Goal: Task Accomplishment & Management: Complete application form

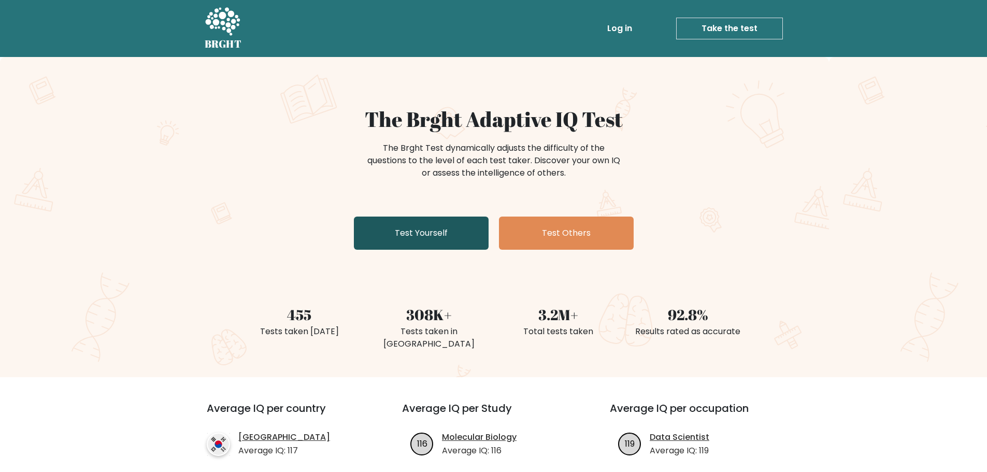
click at [415, 242] on link "Test Yourself" at bounding box center [421, 233] width 135 height 33
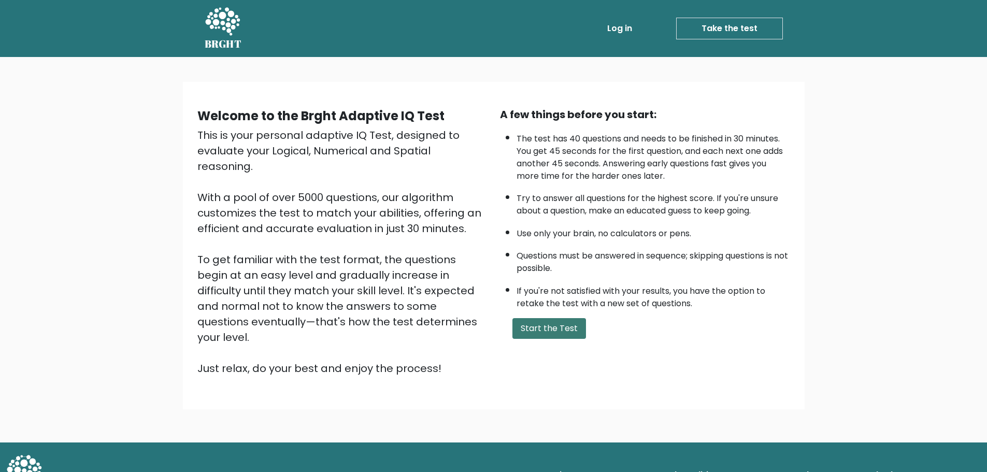
click at [561, 331] on button "Start the Test" at bounding box center [549, 328] width 74 height 21
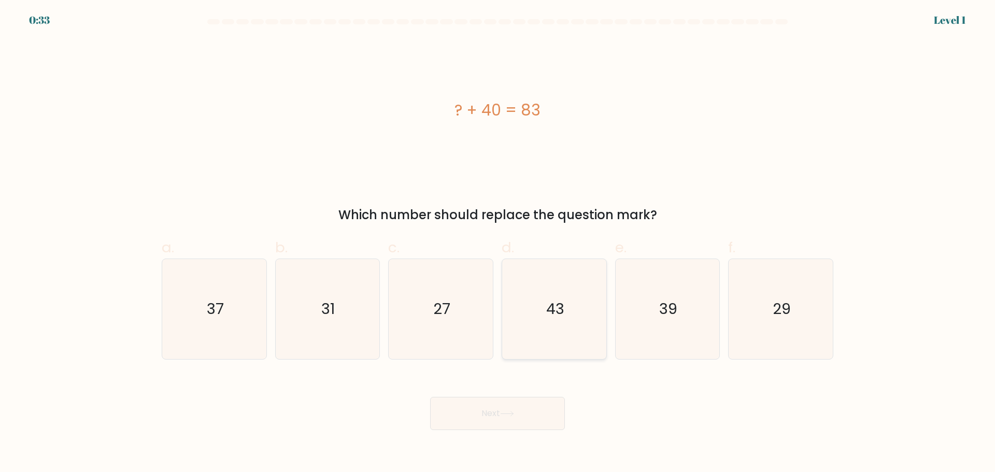
click at [561, 294] on icon "43" at bounding box center [554, 309] width 100 height 100
click at [498, 243] on input "d. 43" at bounding box center [497, 239] width 1 height 7
radio input "true"
click at [514, 415] on icon at bounding box center [507, 414] width 14 height 6
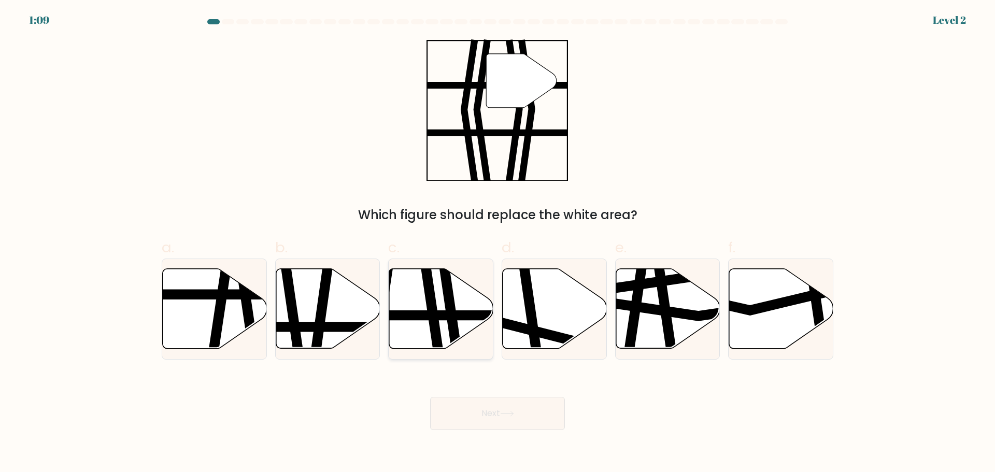
click at [439, 315] on line at bounding box center [406, 315] width 210 height 0
click at [497, 243] on input "c." at bounding box center [497, 239] width 1 height 7
radio input "true"
click at [493, 410] on button "Next" at bounding box center [497, 413] width 135 height 33
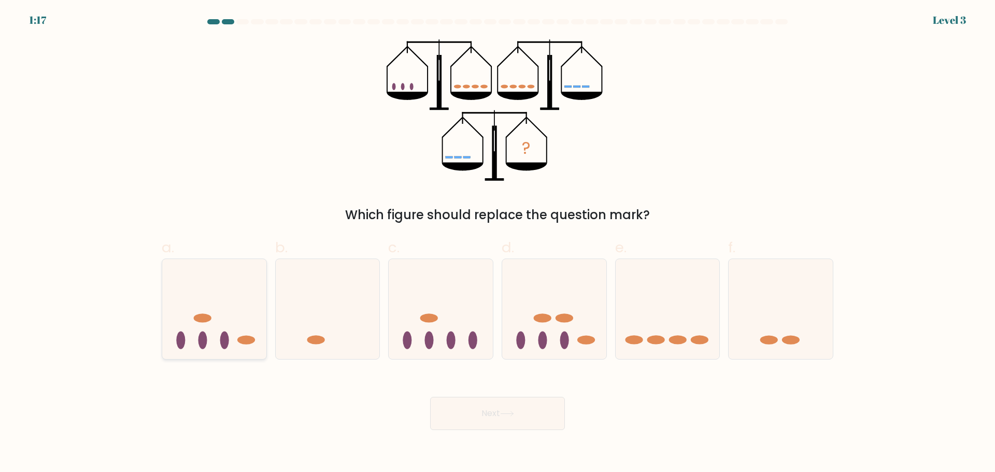
click at [222, 309] on icon at bounding box center [214, 309] width 104 height 86
click at [497, 243] on input "a." at bounding box center [497, 239] width 1 height 7
radio input "true"
click at [483, 420] on button "Next" at bounding box center [497, 413] width 135 height 33
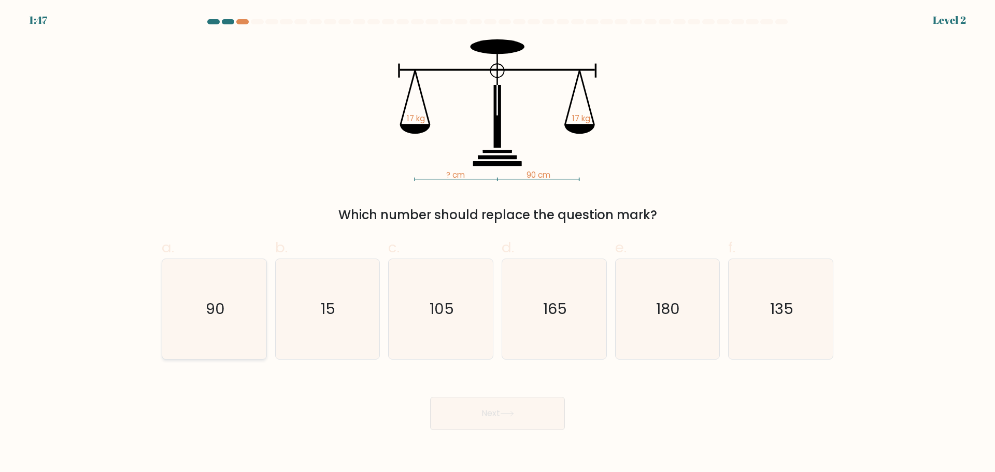
drag, startPoint x: 217, startPoint y: 315, endPoint x: 233, endPoint y: 319, distance: 16.5
click at [217, 316] on text "90" at bounding box center [215, 308] width 19 height 21
click at [497, 243] on input "a. 90" at bounding box center [497, 239] width 1 height 7
radio input "true"
click at [472, 411] on button "Next" at bounding box center [497, 413] width 135 height 33
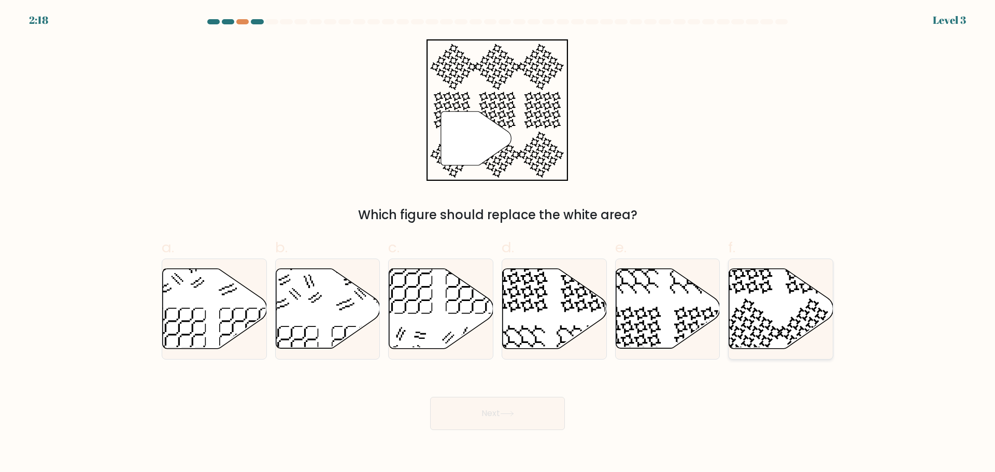
click at [757, 340] on icon at bounding box center [781, 308] width 104 height 80
click at [498, 243] on input "f." at bounding box center [497, 239] width 1 height 7
radio input "true"
click at [529, 411] on button "Next" at bounding box center [497, 413] width 135 height 33
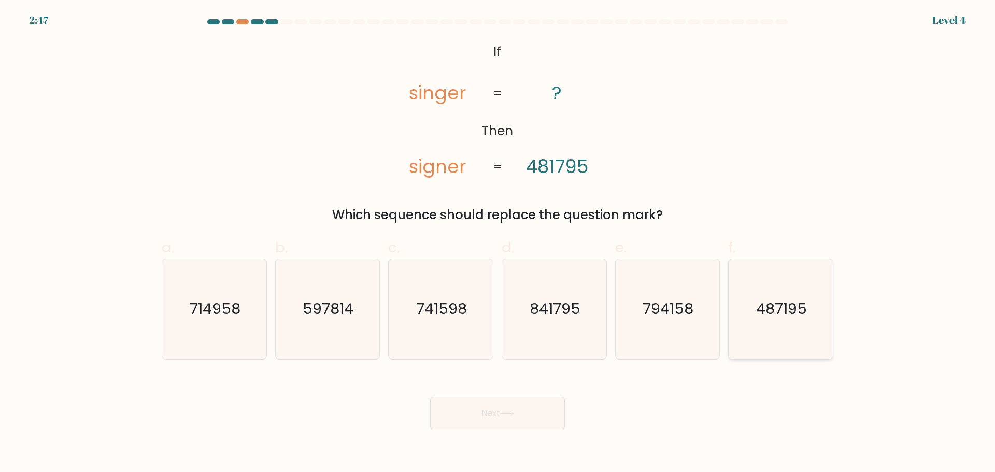
click at [789, 312] on text "487195" at bounding box center [781, 308] width 51 height 21
click at [498, 243] on input "f. 487195" at bounding box center [497, 239] width 1 height 7
radio input "true"
click at [540, 405] on button "Next" at bounding box center [497, 413] width 135 height 33
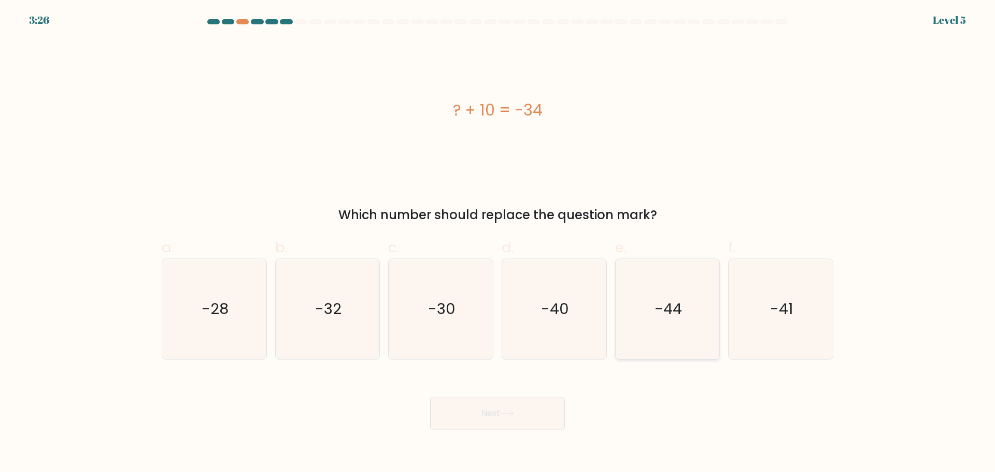
click at [659, 327] on icon "-44" at bounding box center [667, 309] width 100 height 100
click at [498, 243] on input "e. -44" at bounding box center [497, 239] width 1 height 7
radio input "true"
click at [519, 412] on button "Next" at bounding box center [497, 413] width 135 height 33
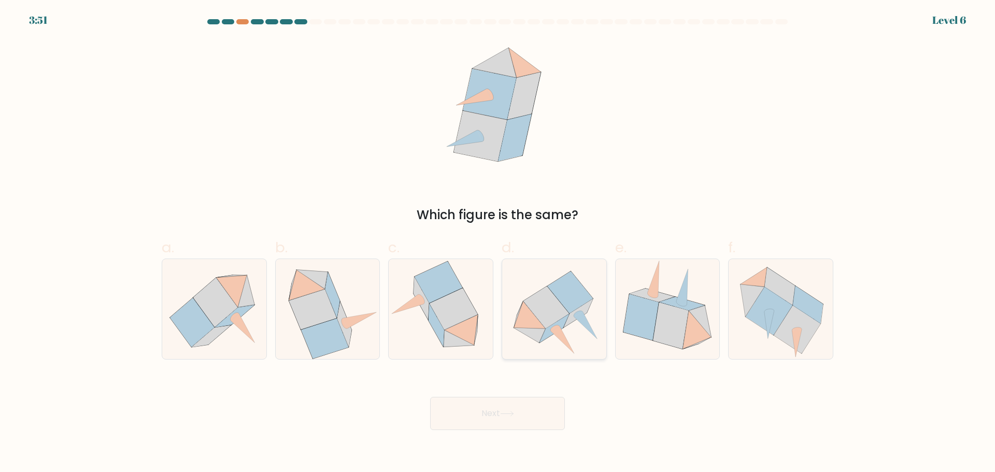
click at [593, 325] on icon at bounding box center [554, 309] width 104 height 94
click at [498, 243] on input "d." at bounding box center [497, 239] width 1 height 7
radio input "true"
click at [527, 412] on button "Next" at bounding box center [497, 413] width 135 height 33
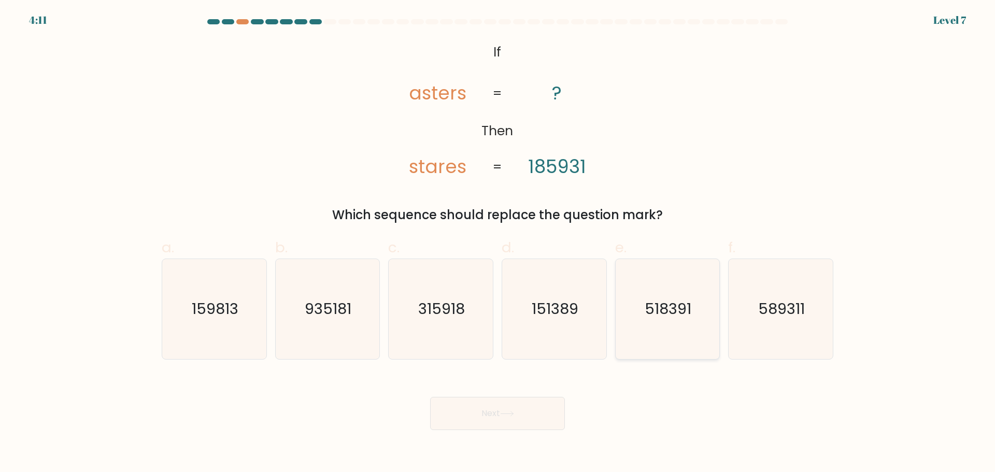
click at [657, 346] on icon "518391" at bounding box center [667, 309] width 100 height 100
click at [498, 243] on input "e. 518391" at bounding box center [497, 239] width 1 height 7
radio input "true"
click at [550, 408] on button "Next" at bounding box center [497, 413] width 135 height 33
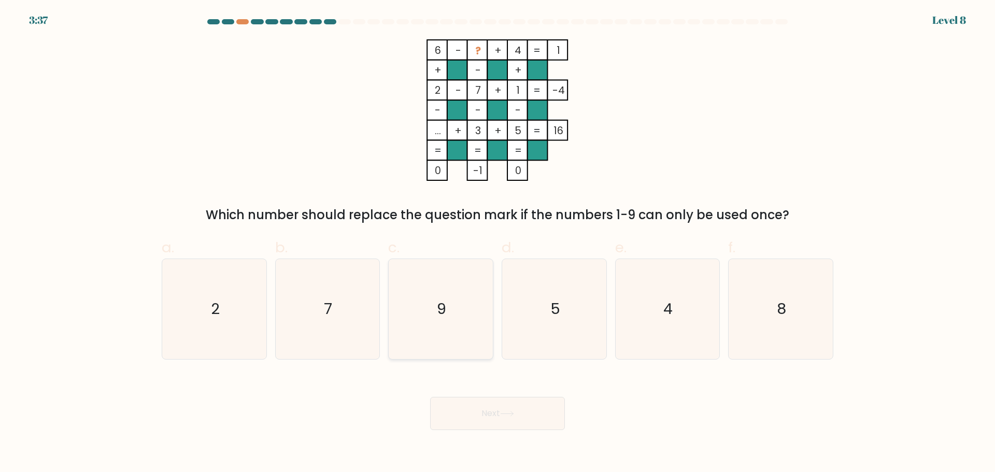
click at [450, 321] on icon "9" at bounding box center [441, 309] width 100 height 100
click at [497, 243] on input "c. 9" at bounding box center [497, 239] width 1 height 7
radio input "true"
click at [508, 412] on icon at bounding box center [507, 414] width 14 height 6
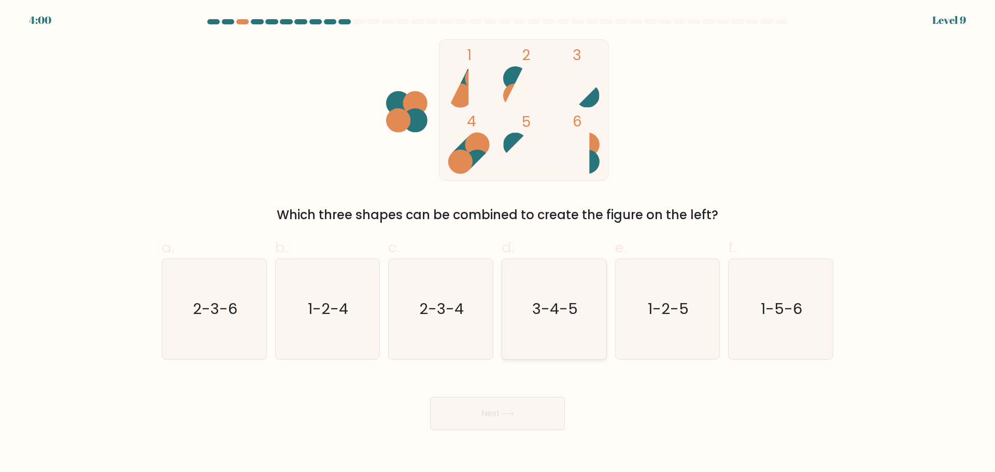
click at [569, 311] on text "3-4-5" at bounding box center [555, 308] width 46 height 21
click at [498, 243] on input "d. 3-4-5" at bounding box center [497, 239] width 1 height 7
radio input "true"
click at [528, 421] on button "Next" at bounding box center [497, 413] width 135 height 33
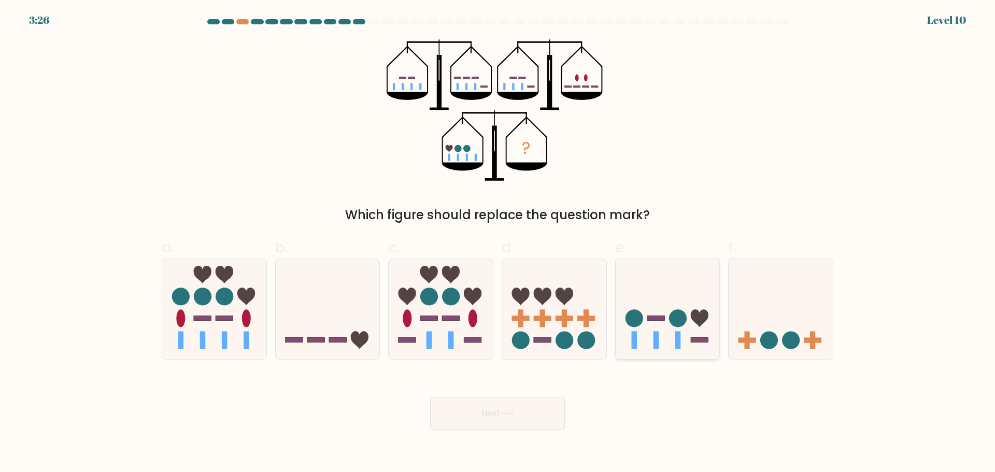
click at [694, 317] on icon at bounding box center [700, 318] width 18 height 18
click at [498, 243] on input "e." at bounding box center [497, 239] width 1 height 7
radio input "true"
click at [533, 421] on button "Next" at bounding box center [497, 413] width 135 height 33
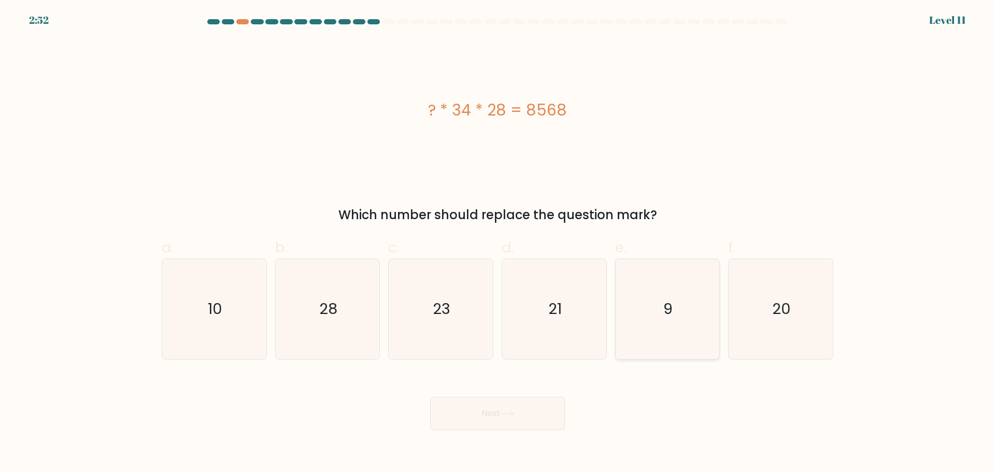
click at [669, 293] on icon "9" at bounding box center [667, 309] width 100 height 100
click at [498, 243] on input "e. 9" at bounding box center [497, 239] width 1 height 7
radio input "true"
click at [547, 412] on button "Next" at bounding box center [497, 413] width 135 height 33
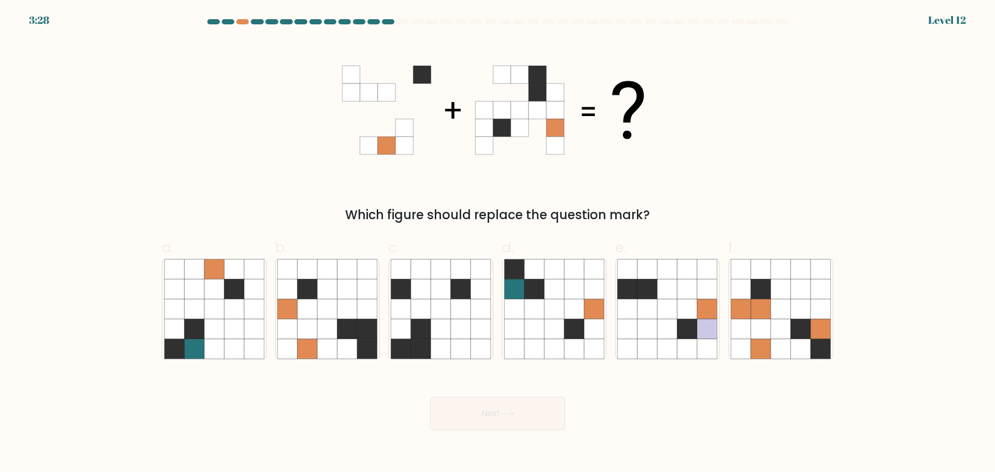
click at [350, 22] on div at bounding box center [344, 21] width 12 height 5
click at [346, 22] on div at bounding box center [344, 21] width 12 height 5
click at [313, 24] on div at bounding box center [497, 23] width 684 height 9
click at [352, 302] on icon at bounding box center [347, 309] width 20 height 20
click at [497, 243] on input "b." at bounding box center [497, 239] width 1 height 7
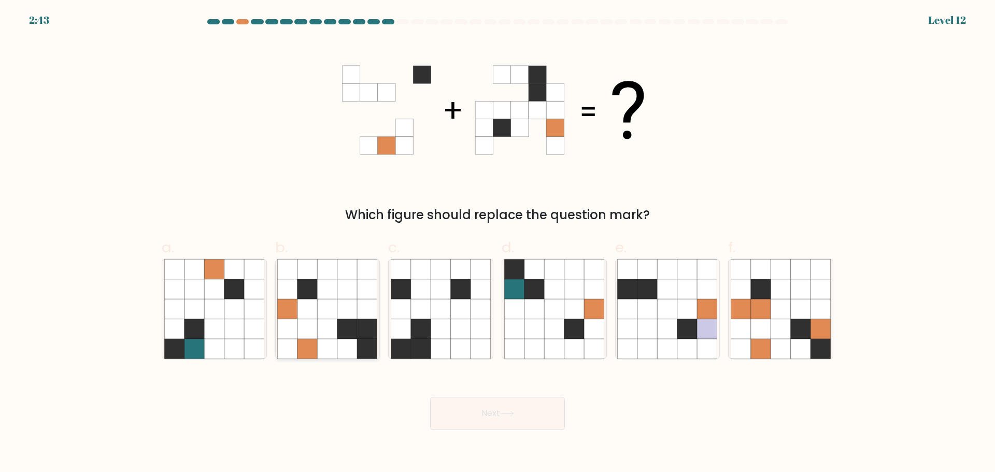
radio input "true"
click at [551, 419] on button "Next" at bounding box center [497, 413] width 135 height 33
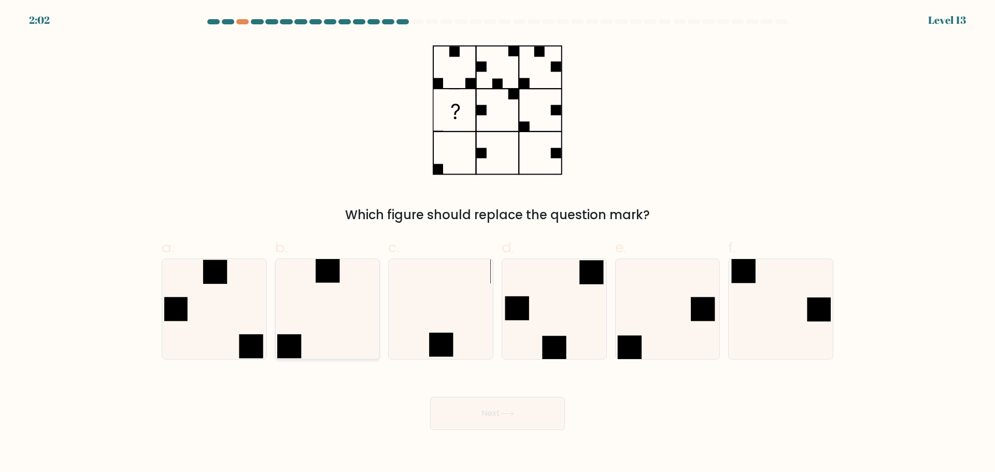
click at [334, 302] on icon at bounding box center [327, 309] width 100 height 100
click at [497, 243] on input "b." at bounding box center [497, 239] width 1 height 7
radio input "true"
click at [475, 420] on button "Next" at bounding box center [497, 413] width 135 height 33
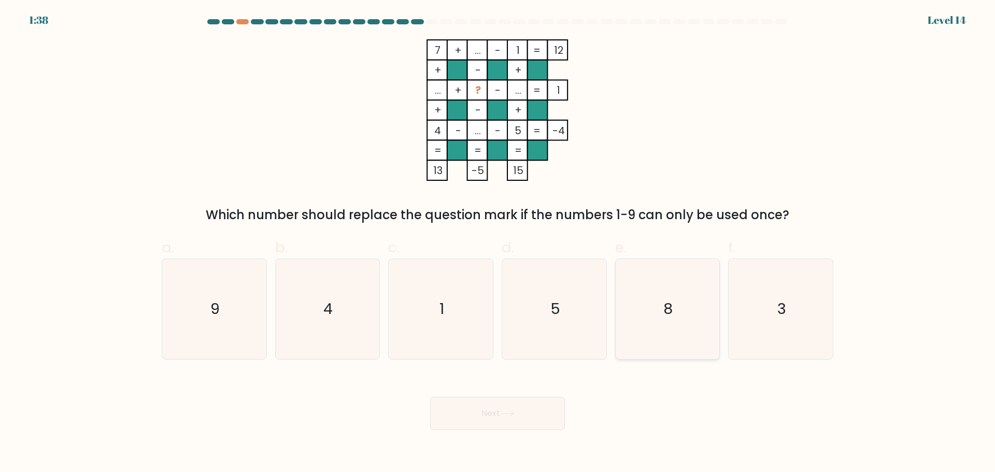
click at [680, 294] on icon "8" at bounding box center [667, 309] width 100 height 100
click at [498, 243] on input "e. 8" at bounding box center [497, 239] width 1 height 7
radio input "true"
click at [544, 416] on button "Next" at bounding box center [497, 413] width 135 height 33
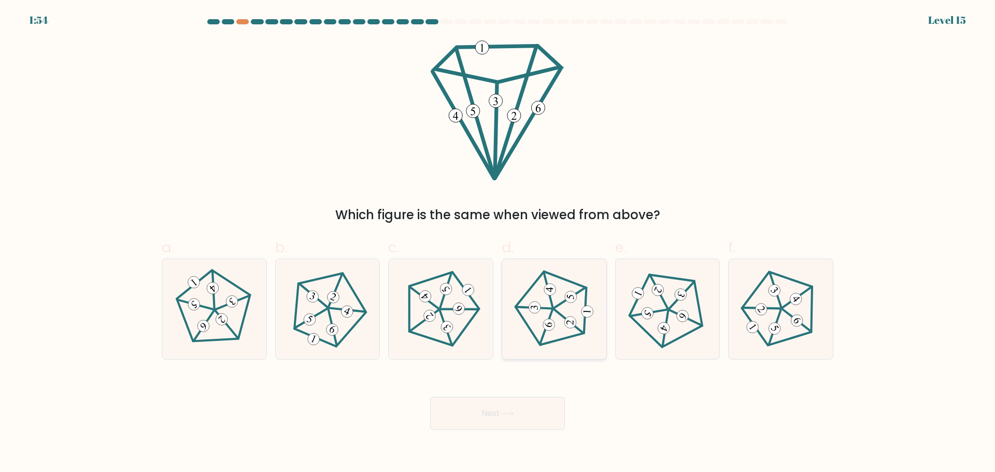
click at [557, 290] on icon at bounding box center [554, 309] width 80 height 80
click at [498, 243] on input "d." at bounding box center [497, 239] width 1 height 7
radio input "true"
click at [517, 425] on button "Next" at bounding box center [497, 413] width 135 height 33
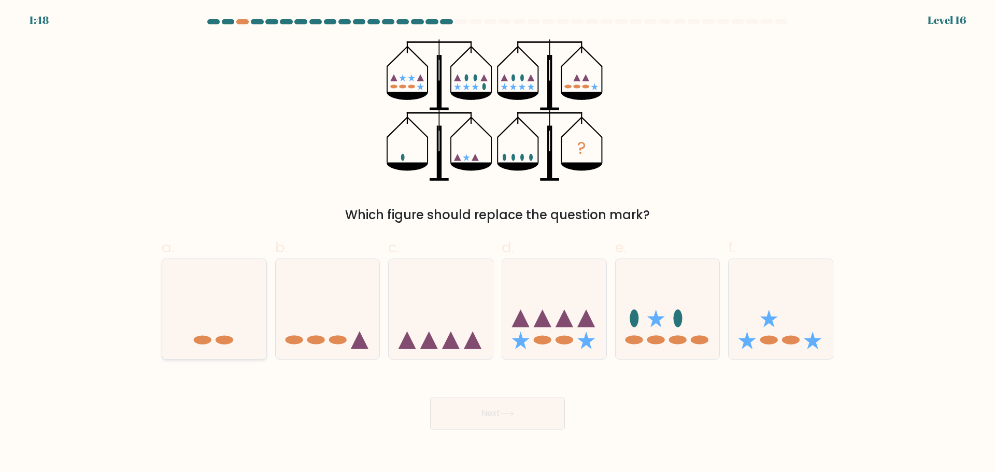
click at [226, 311] on icon at bounding box center [214, 309] width 104 height 86
click at [497, 243] on input "a." at bounding box center [497, 239] width 1 height 7
radio input "true"
click at [474, 411] on button "Next" at bounding box center [497, 413] width 135 height 33
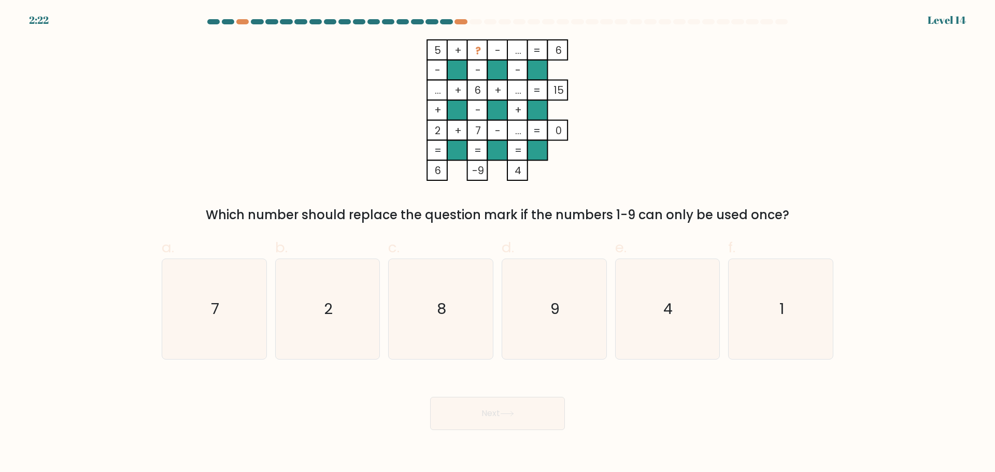
drag, startPoint x: 967, startPoint y: 19, endPoint x: 945, endPoint y: 27, distance: 23.8
click at [945, 27] on form at bounding box center [497, 224] width 995 height 411
click at [948, 20] on form at bounding box center [497, 224] width 995 height 411
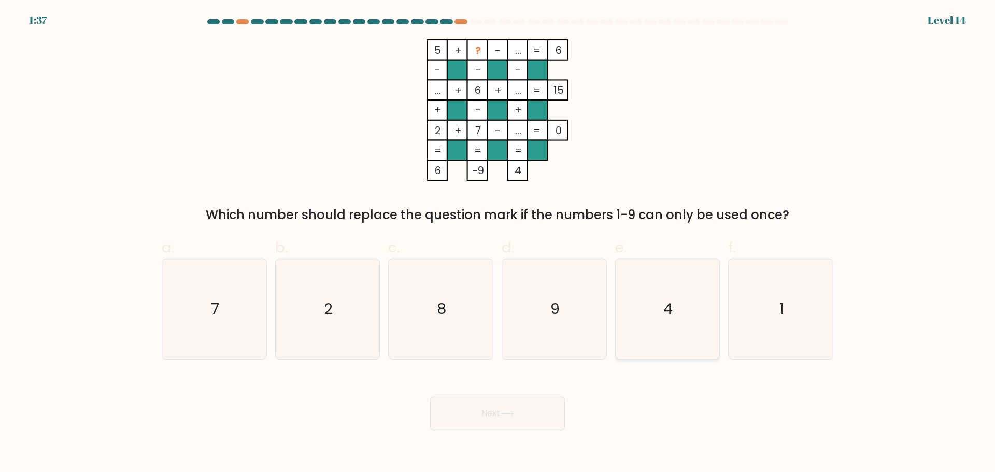
click at [688, 296] on icon "4" at bounding box center [667, 309] width 100 height 100
click at [498, 243] on input "e. 4" at bounding box center [497, 239] width 1 height 7
radio input "true"
click at [542, 416] on button "Next" at bounding box center [497, 413] width 135 height 33
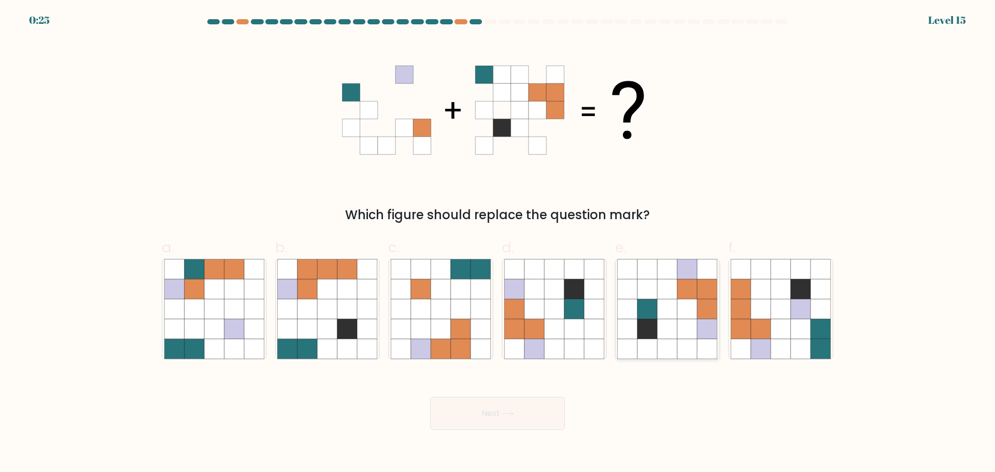
click at [678, 288] on icon at bounding box center [687, 289] width 20 height 20
click at [498, 243] on input "e." at bounding box center [497, 239] width 1 height 7
radio input "true"
click at [497, 419] on button "Next" at bounding box center [497, 413] width 135 height 33
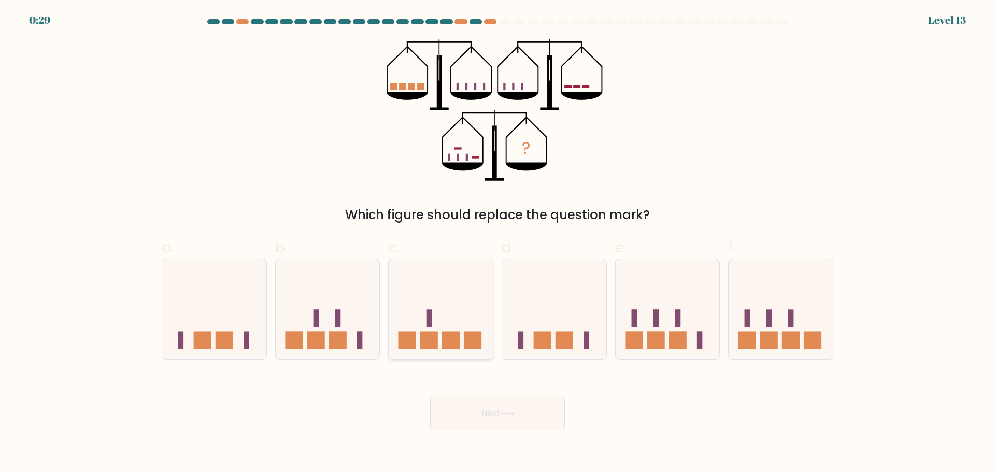
click at [471, 333] on rect at bounding box center [473, 341] width 18 height 18
click at [497, 243] on input "c." at bounding box center [497, 239] width 1 height 7
radio input "true"
click at [499, 422] on button "Next" at bounding box center [497, 413] width 135 height 33
click at [529, 417] on button "Next" at bounding box center [497, 413] width 135 height 33
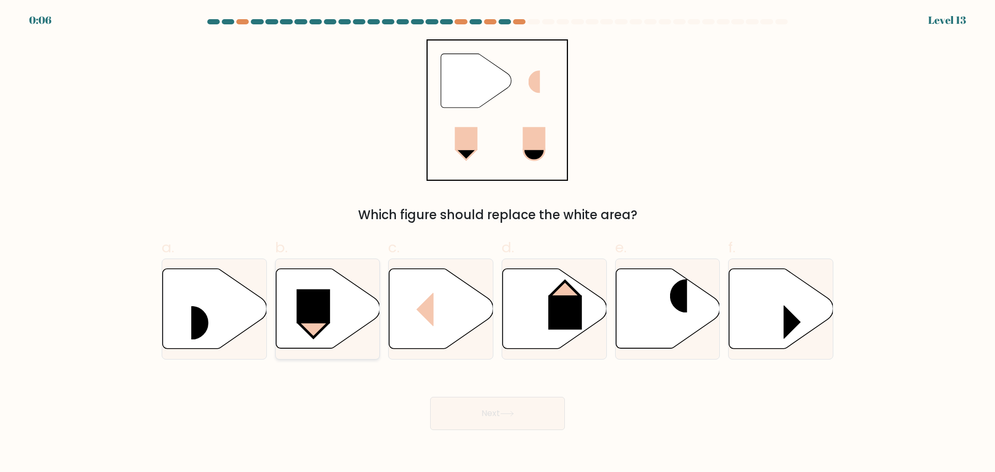
click at [336, 313] on icon at bounding box center [328, 308] width 104 height 80
click at [497, 243] on input "b." at bounding box center [497, 239] width 1 height 7
radio input "true"
click at [491, 419] on button "Next" at bounding box center [497, 413] width 135 height 33
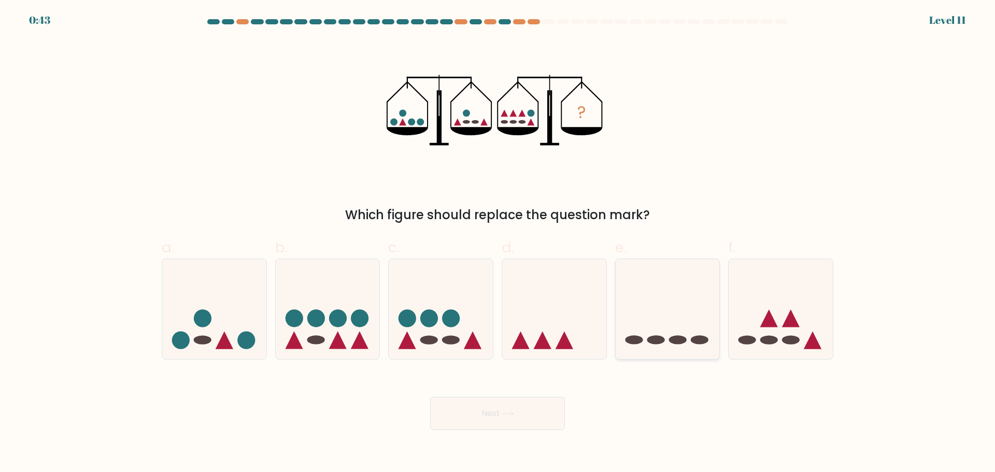
click at [661, 323] on icon at bounding box center [668, 309] width 104 height 86
click at [498, 243] on input "e." at bounding box center [497, 239] width 1 height 7
radio input "true"
click at [537, 406] on button "Next" at bounding box center [497, 413] width 135 height 33
